Goal: Find specific page/section: Find specific page/section

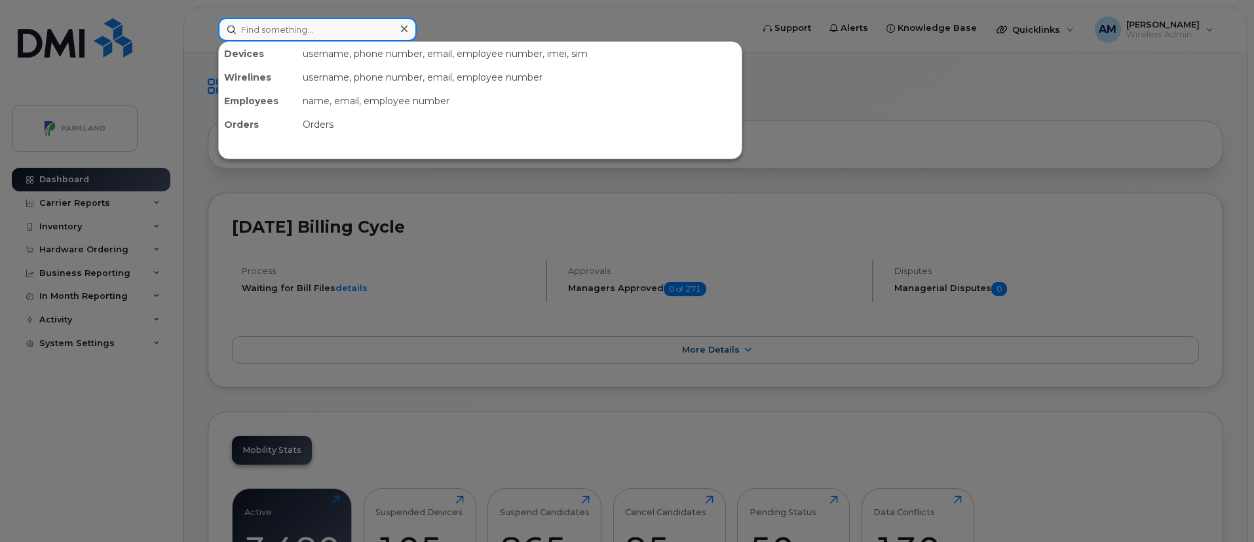
click at [284, 39] on input at bounding box center [317, 30] width 199 height 24
paste input "Gavin Mall"
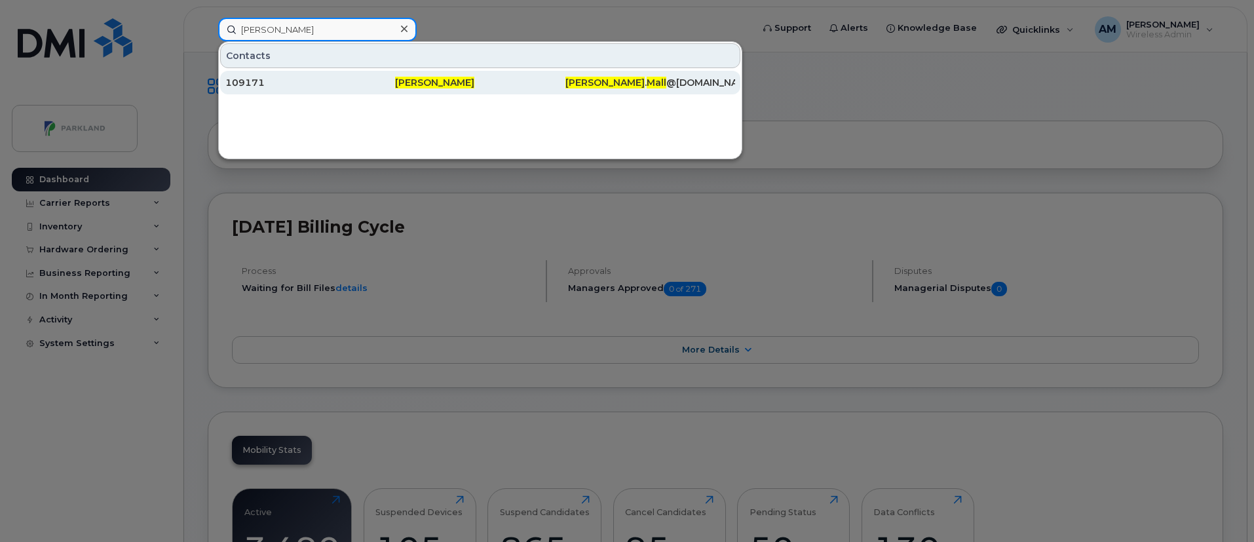
type input "Gavin Mall"
click at [394, 88] on div "109171" at bounding box center [310, 82] width 170 height 13
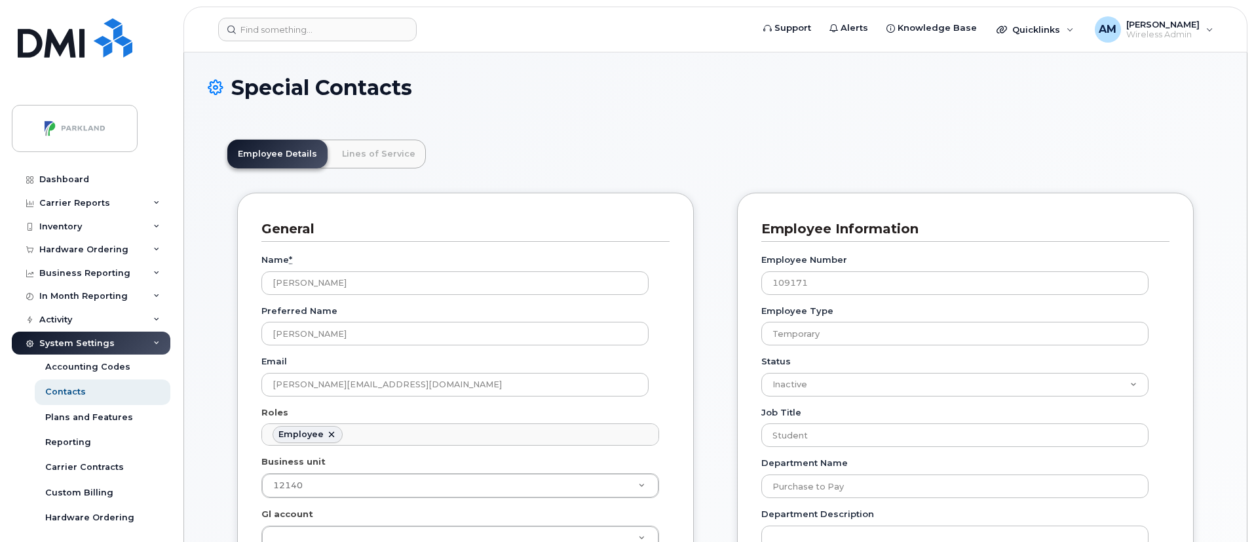
scroll to position [45, 0]
click at [368, 147] on link "Lines of Service" at bounding box center [378, 154] width 94 height 29
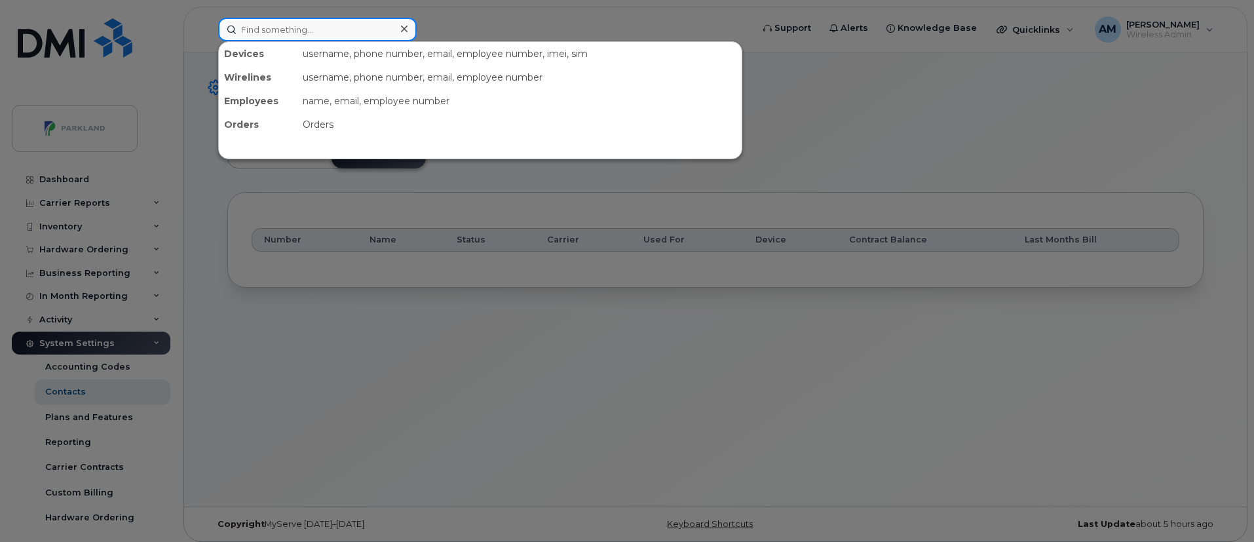
click at [314, 40] on input at bounding box center [317, 30] width 199 height 24
paste input "[PERSON_NAME]"
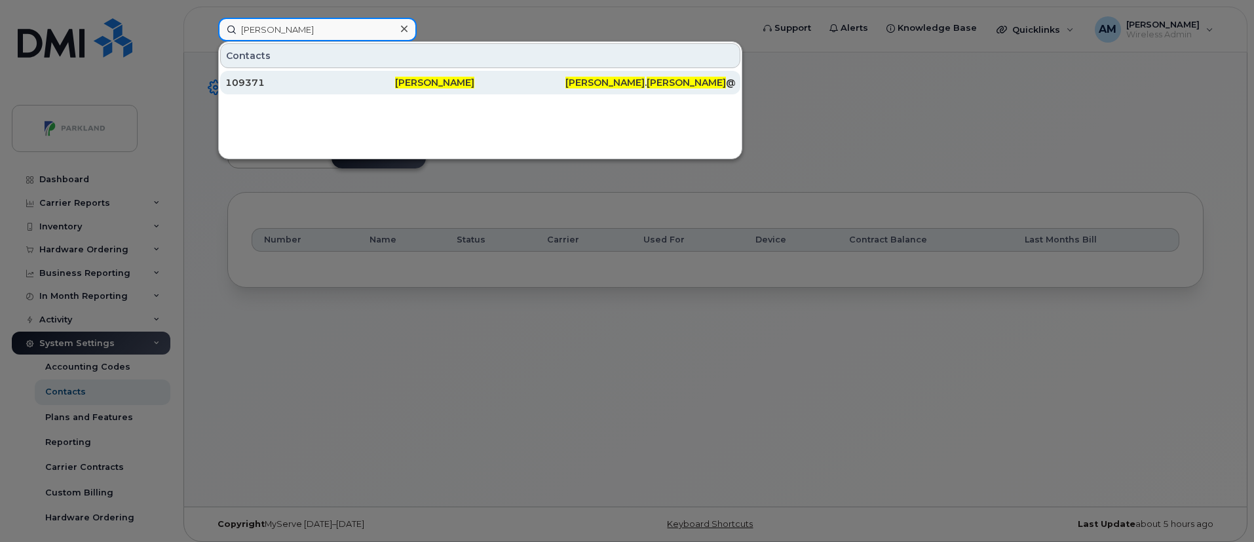
type input "[PERSON_NAME]"
click at [340, 75] on div "109371" at bounding box center [310, 83] width 170 height 24
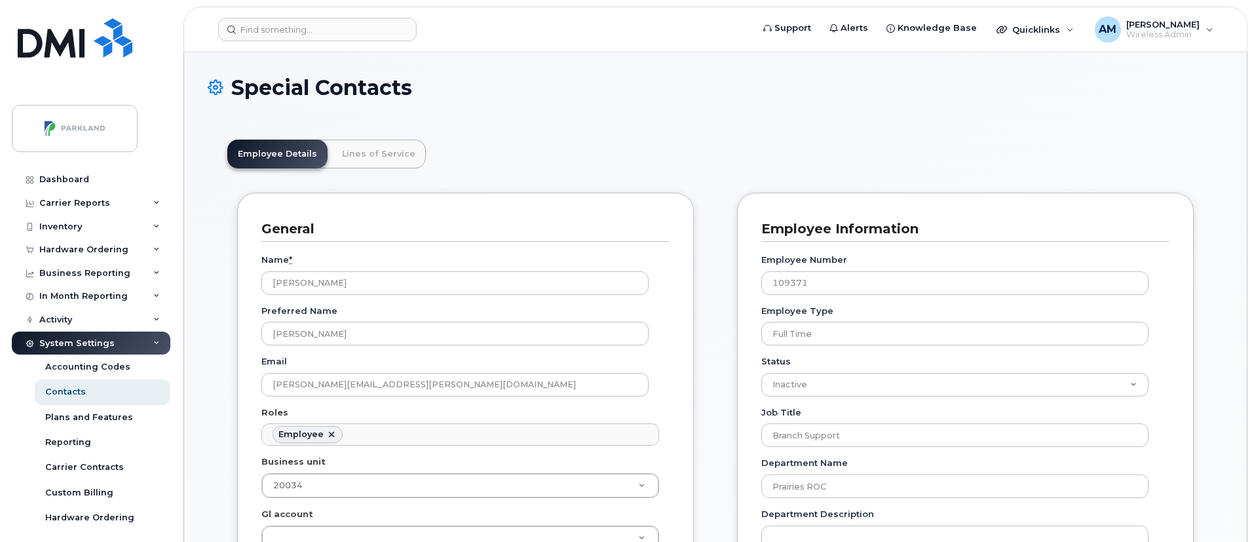
scroll to position [39, 0]
click at [269, 31] on input at bounding box center [317, 30] width 199 height 24
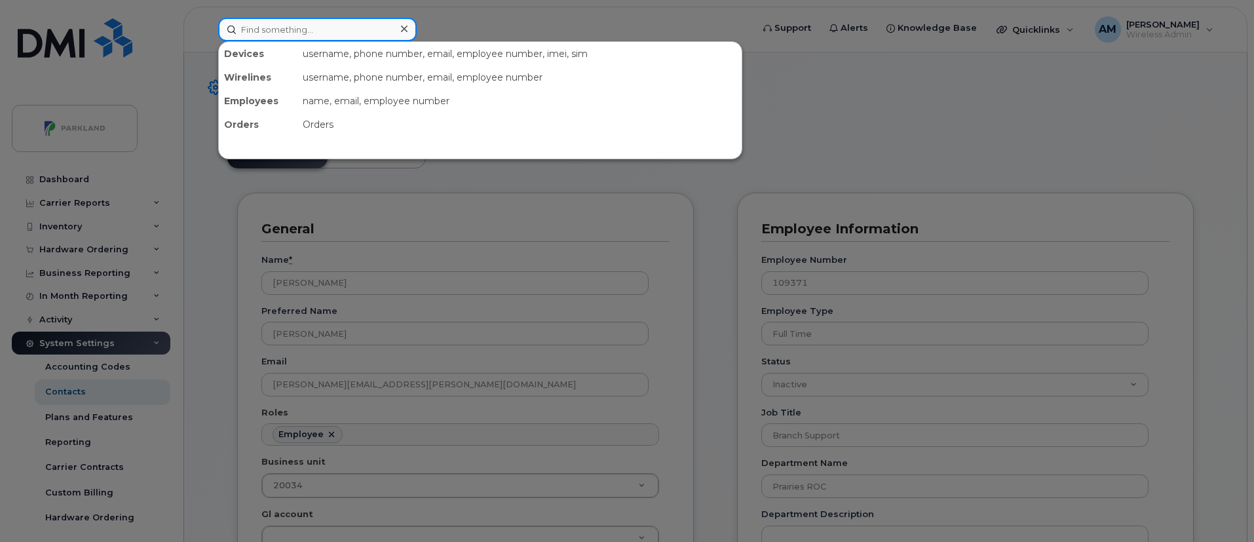
paste input "[PERSON_NAME]"
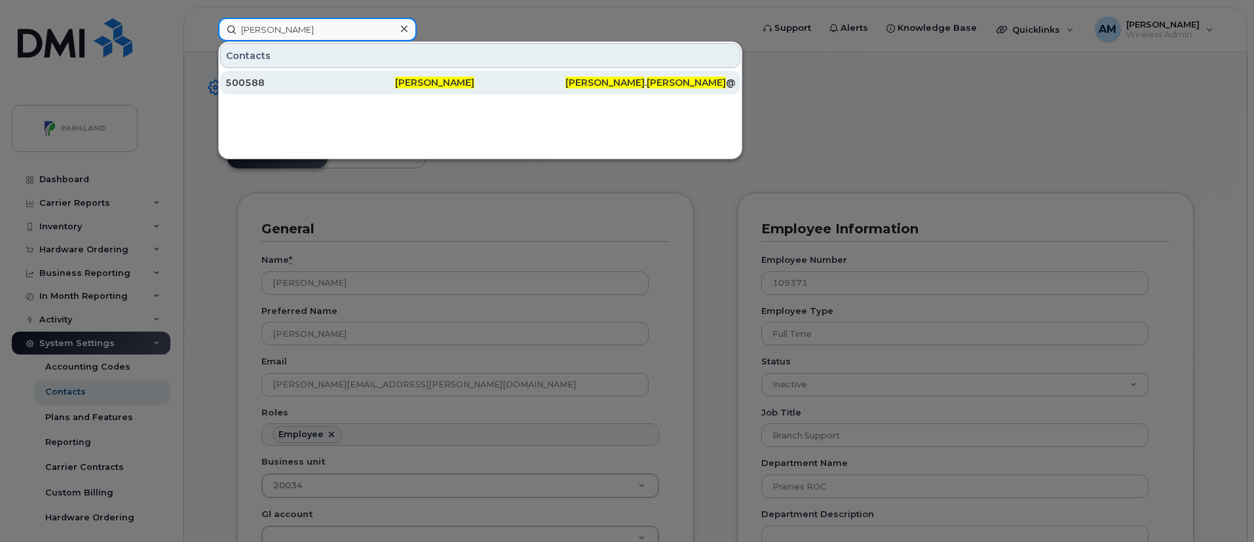
type input "[PERSON_NAME]"
click at [366, 77] on div "500588" at bounding box center [310, 82] width 170 height 13
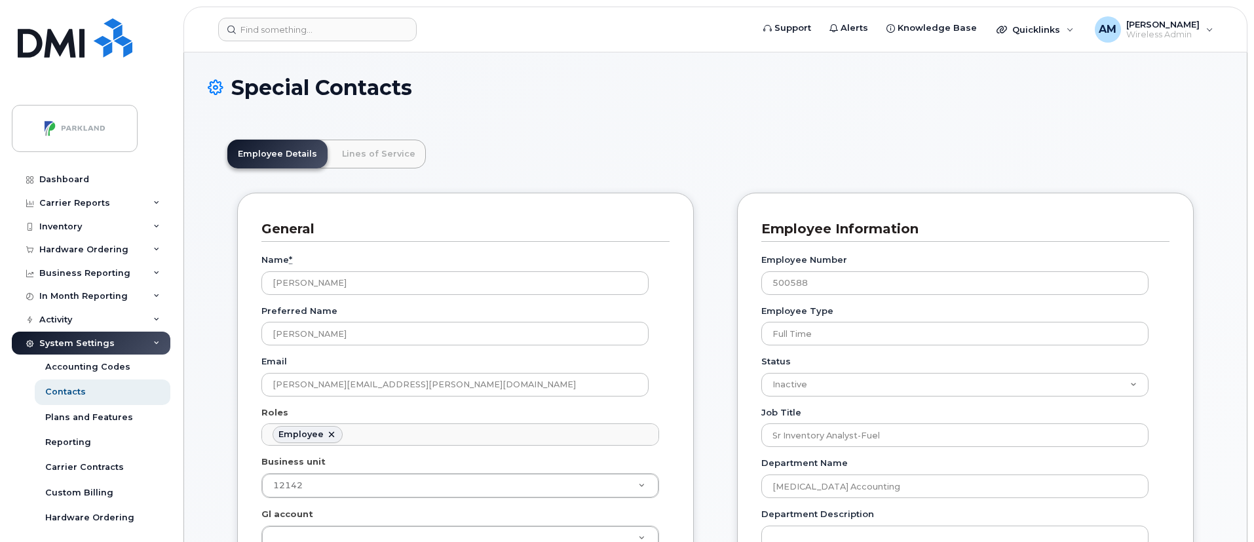
scroll to position [39, 0]
